Goal: Navigation & Orientation: Understand site structure

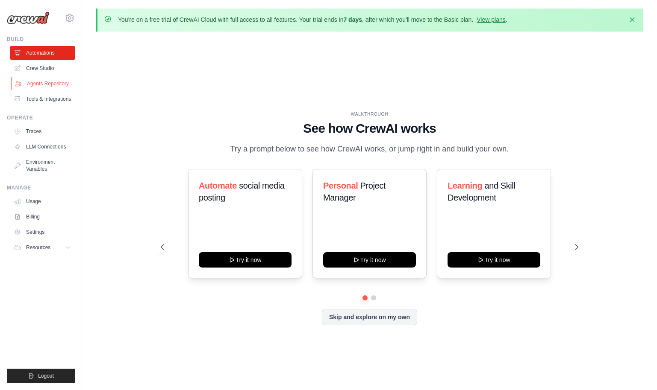
click at [50, 85] on link "Agents Repository" at bounding box center [43, 84] width 65 height 14
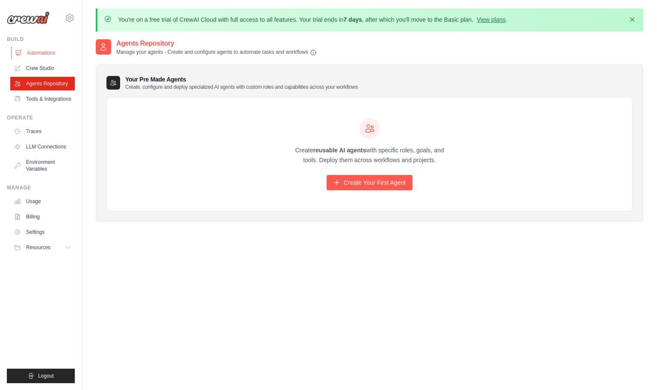
click at [44, 55] on link "Automations" at bounding box center [43, 53] width 65 height 14
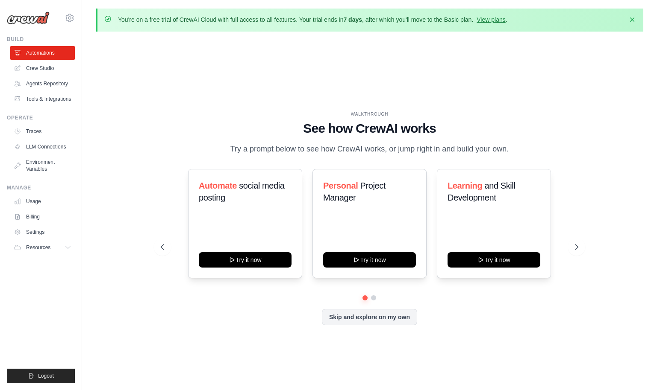
click at [375, 301] on div at bounding box center [369, 298] width 417 height 5
click at [373, 302] on button at bounding box center [373, 298] width 7 height 7
click at [575, 251] on icon at bounding box center [577, 247] width 9 height 9
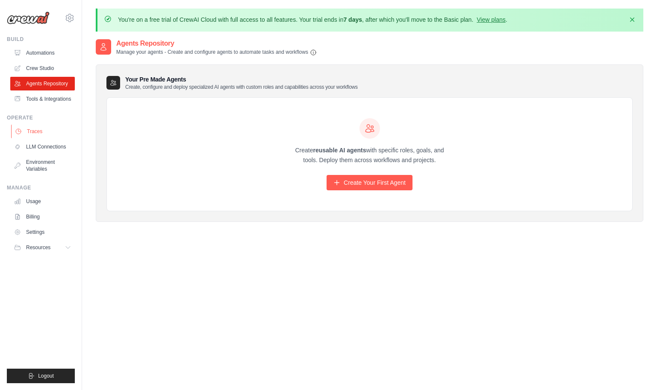
click at [33, 138] on link "Traces" at bounding box center [43, 132] width 65 height 14
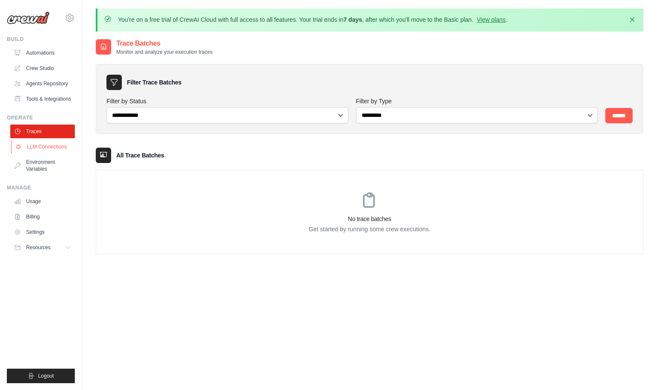
click at [51, 154] on link "LLM Connections" at bounding box center [43, 147] width 65 height 14
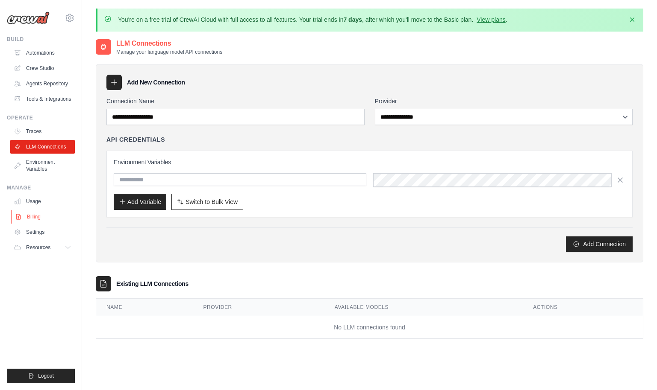
click at [36, 223] on link "Billing" at bounding box center [43, 217] width 65 height 14
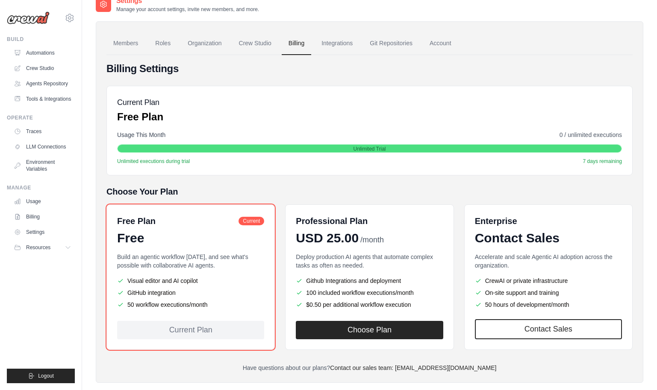
scroll to position [55, 0]
